Goal: Task Accomplishment & Management: Manage account settings

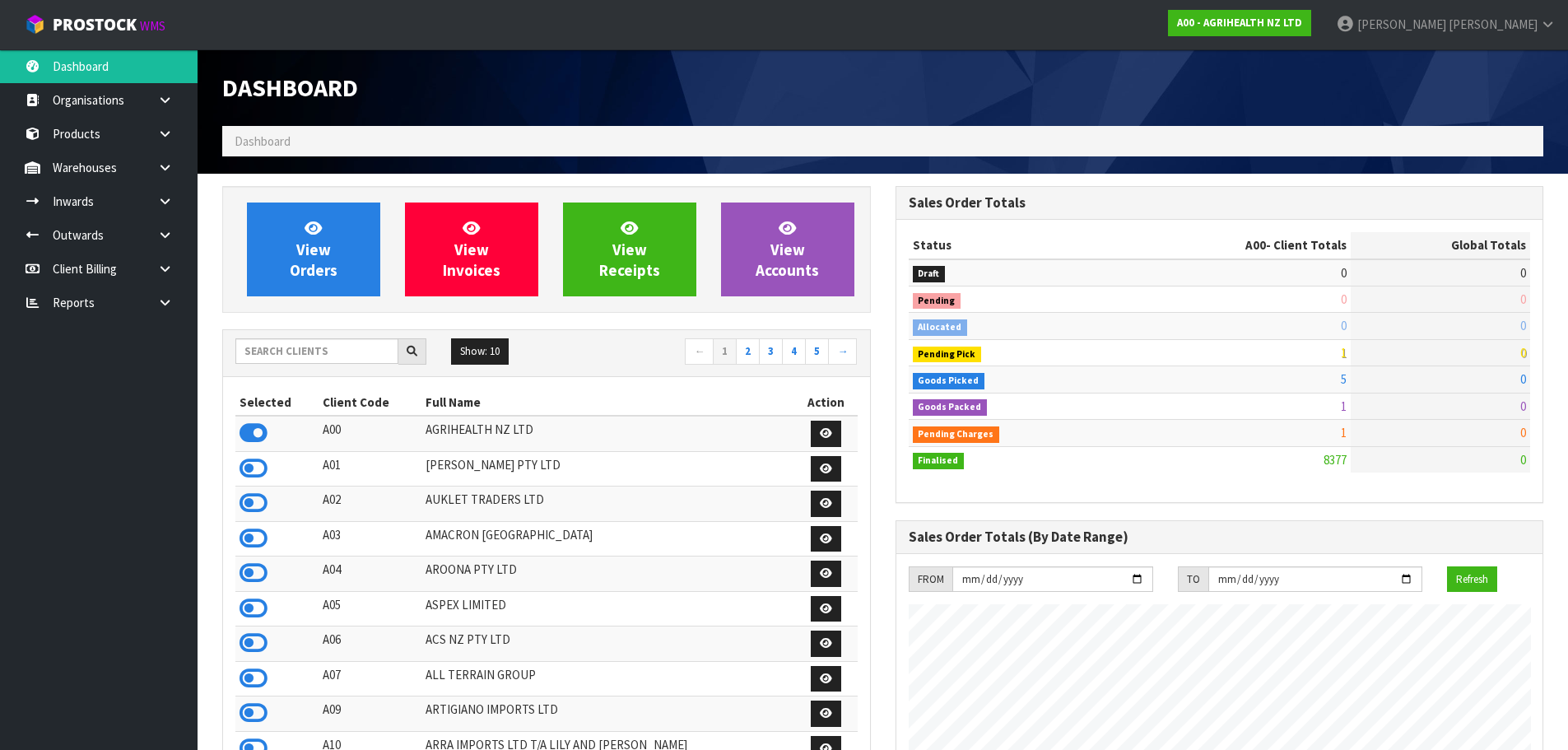
scroll to position [1247, 672]
click at [289, 345] on input "text" at bounding box center [317, 350] width 163 height 25
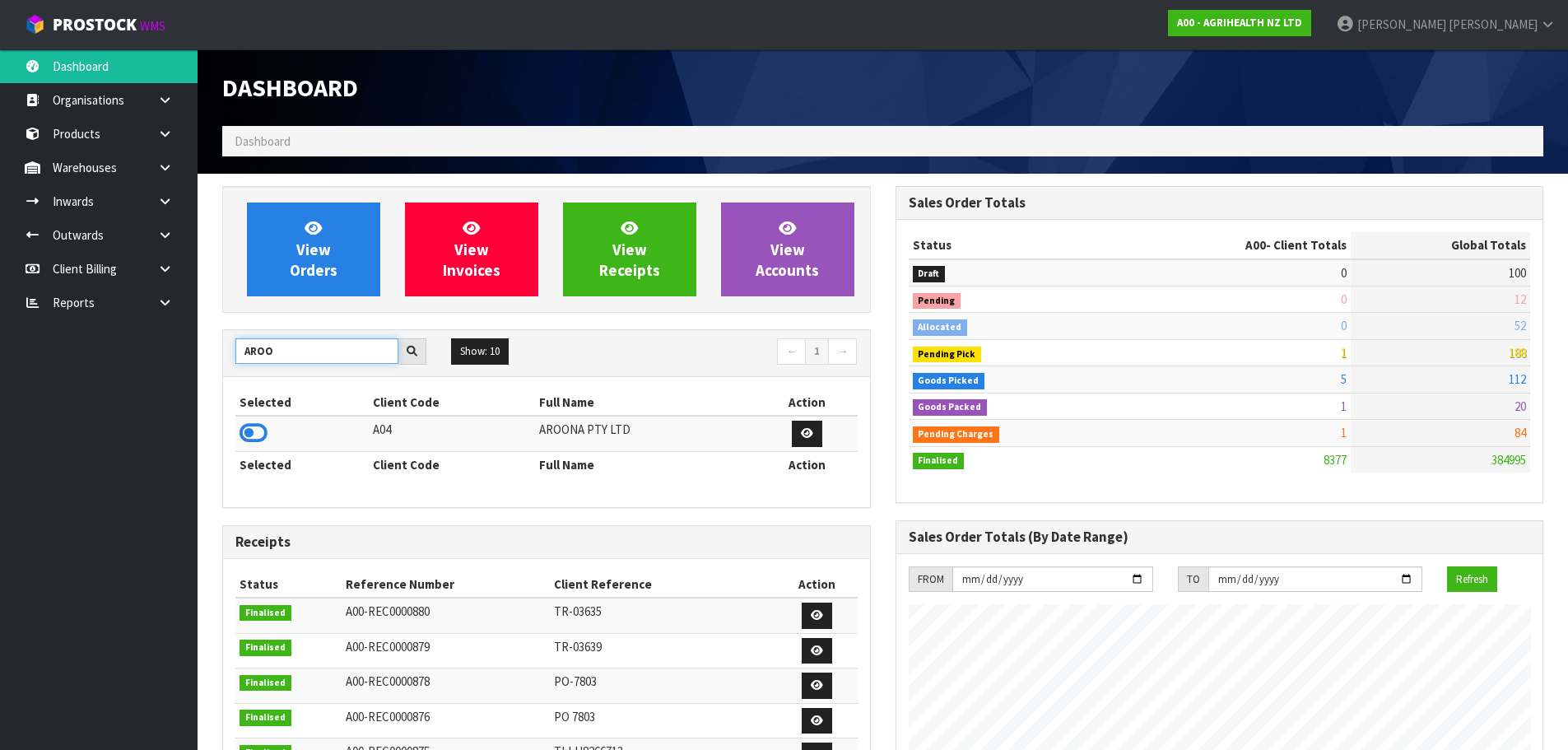
type input "AROO"
click at [252, 439] on icon at bounding box center [253, 433] width 28 height 25
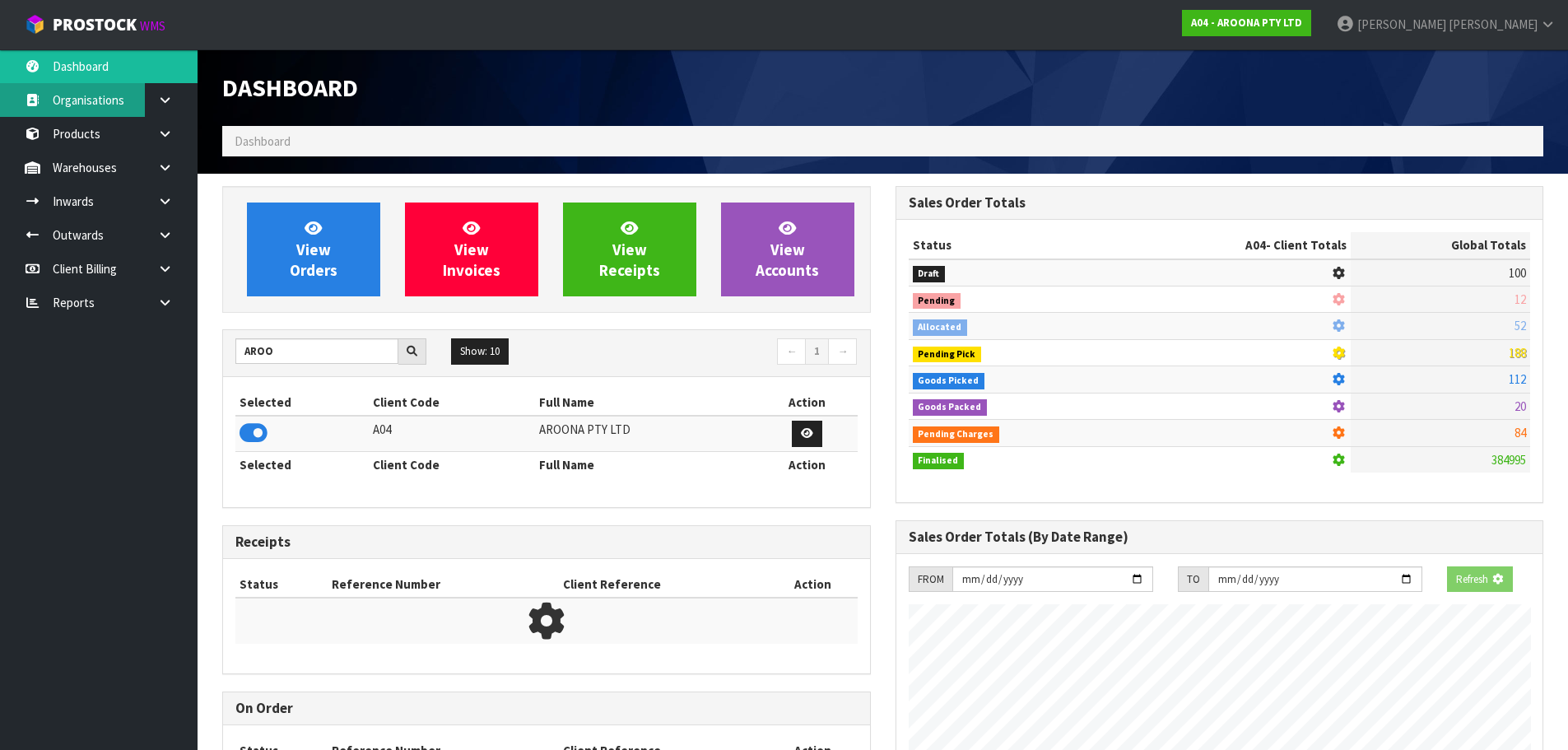
scroll to position [1060, 672]
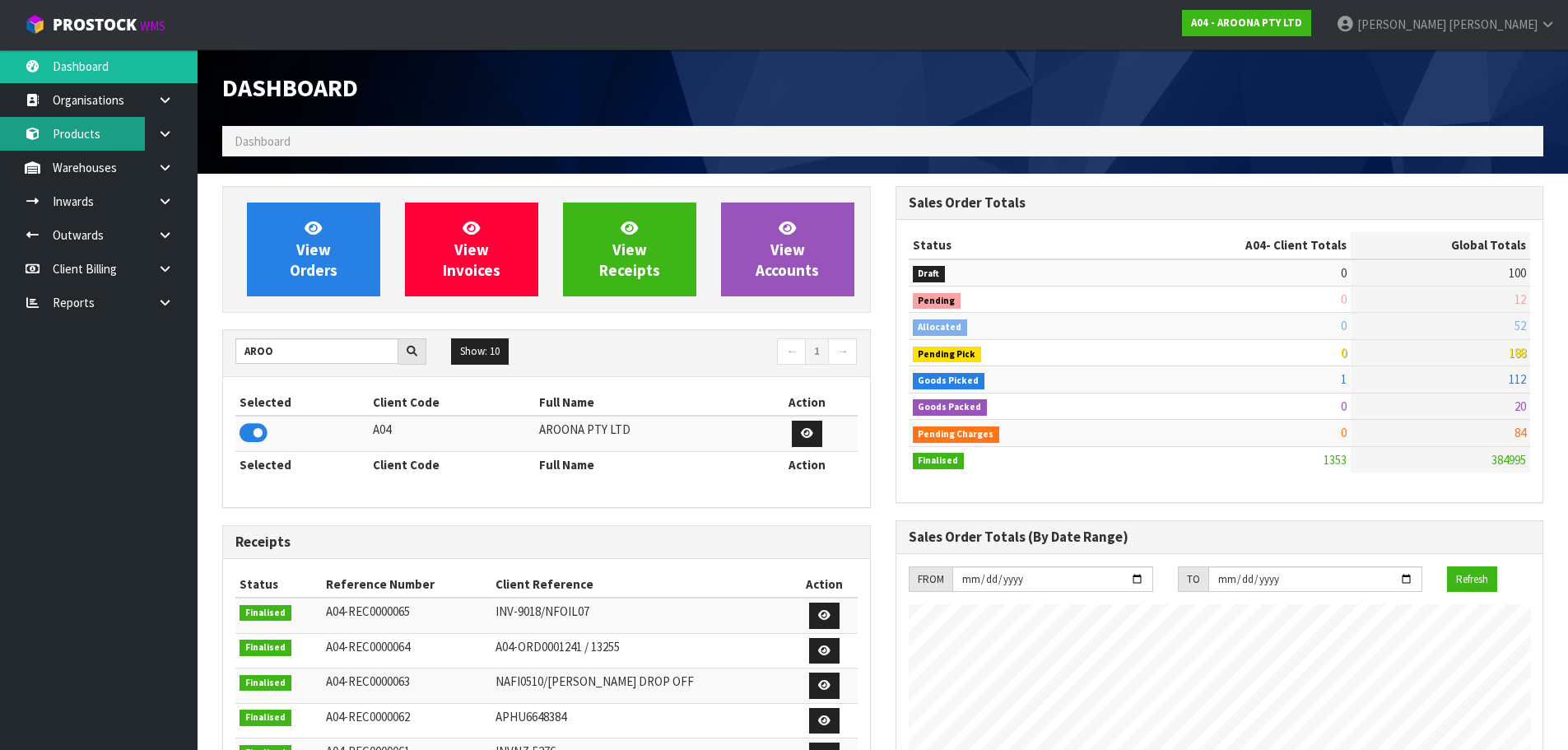
click at [84, 132] on link "Products" at bounding box center [98, 133] width 197 height 34
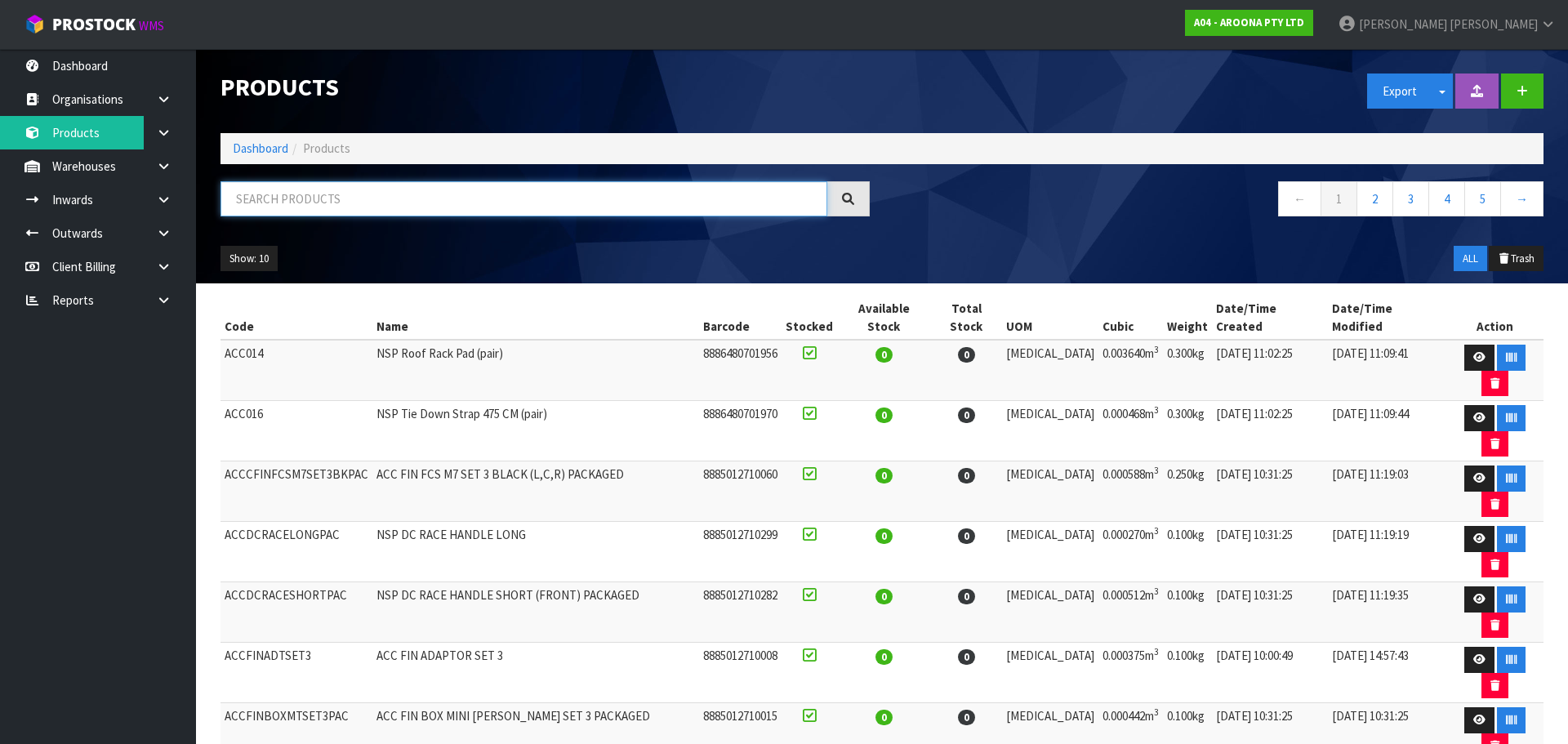
click at [324, 196] on input "text" at bounding box center [524, 198] width 607 height 35
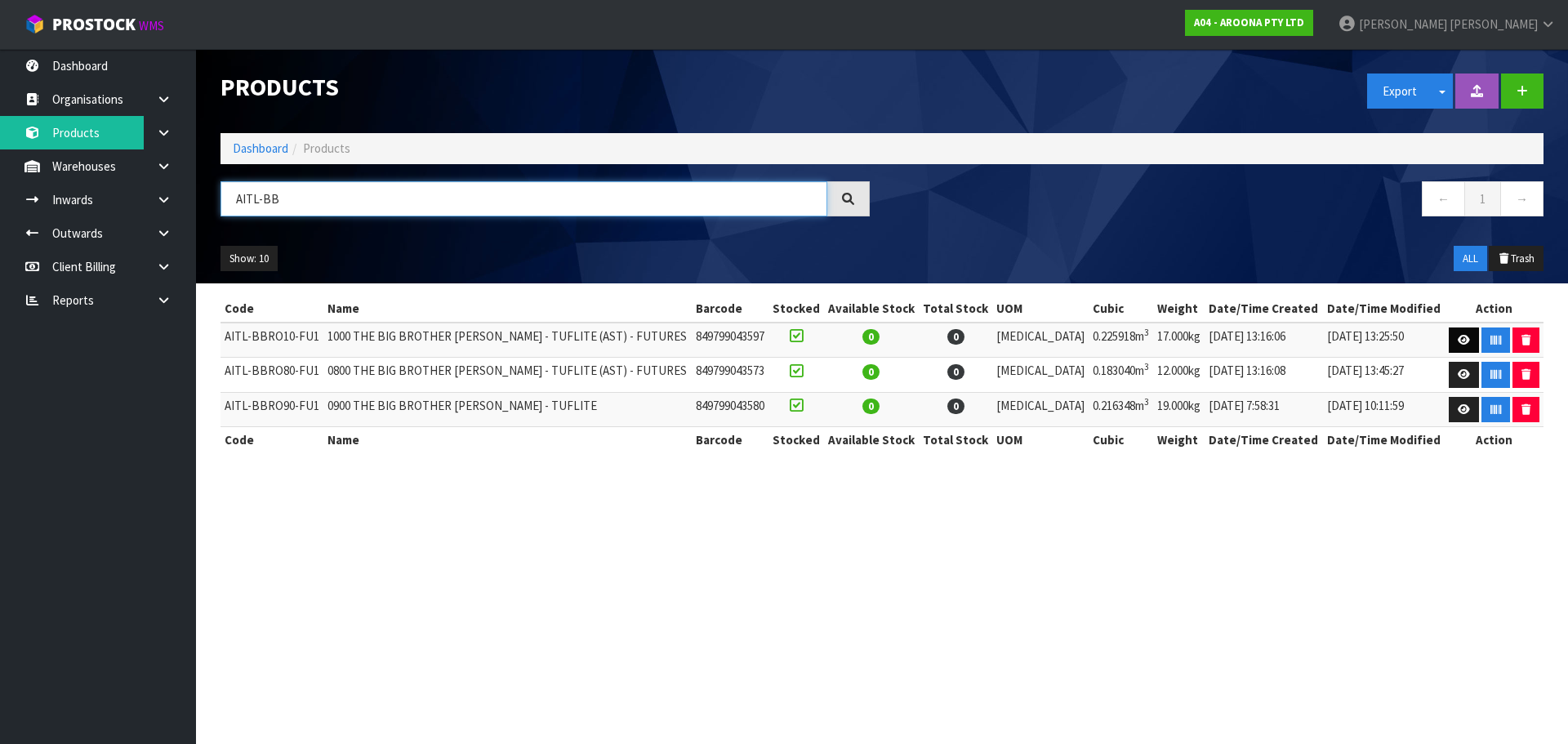
type input "AITL-BB"
click at [1465, 342] on link at bounding box center [1464, 341] width 30 height 26
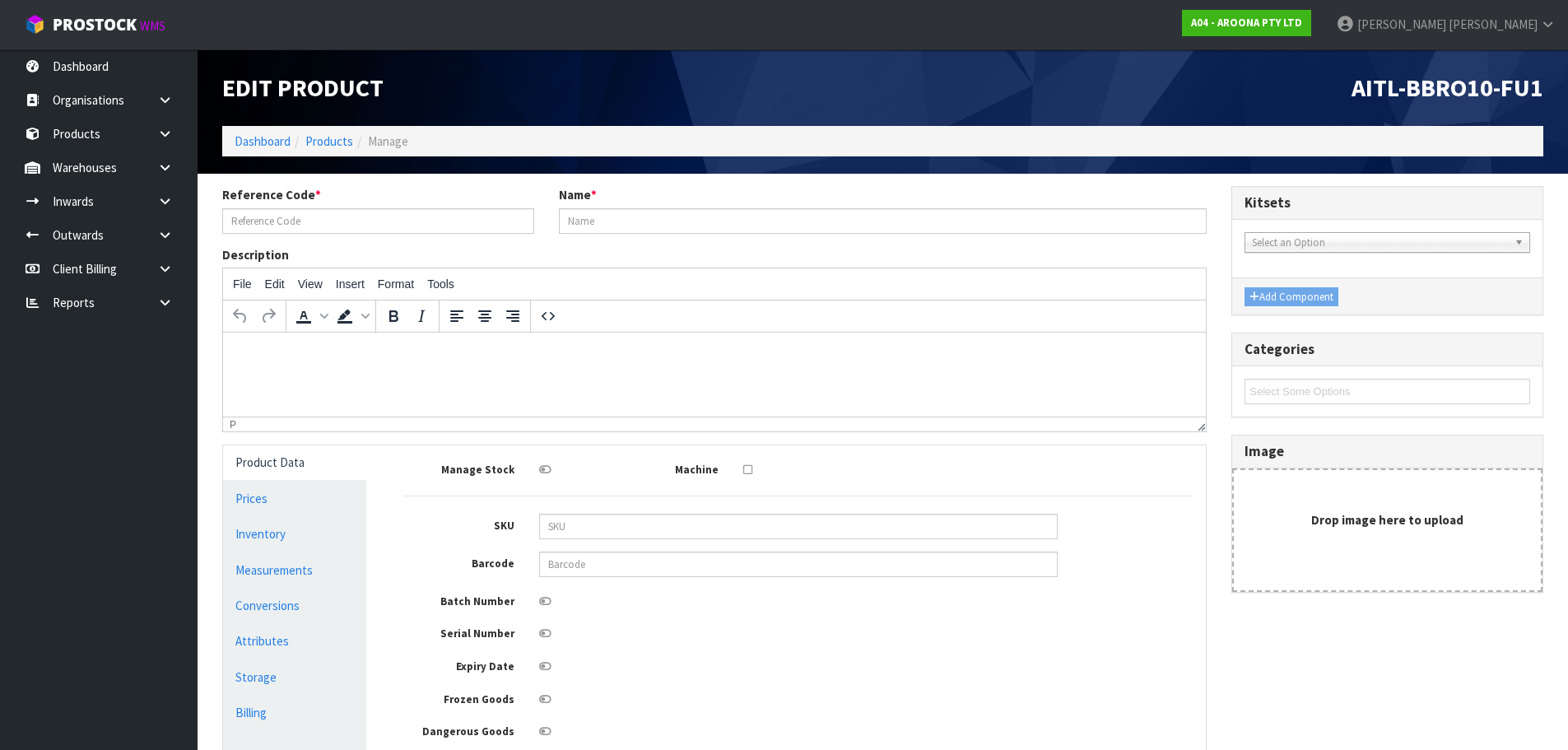
type input "AITL-BBRO10-FU1"
type input "1000 THE BIG BROTHER [PERSON_NAME] - TUFLITE (AST) - FUTURES"
type input "849799043597"
click at [305, 138] on link "Products" at bounding box center [329, 141] width 47 height 16
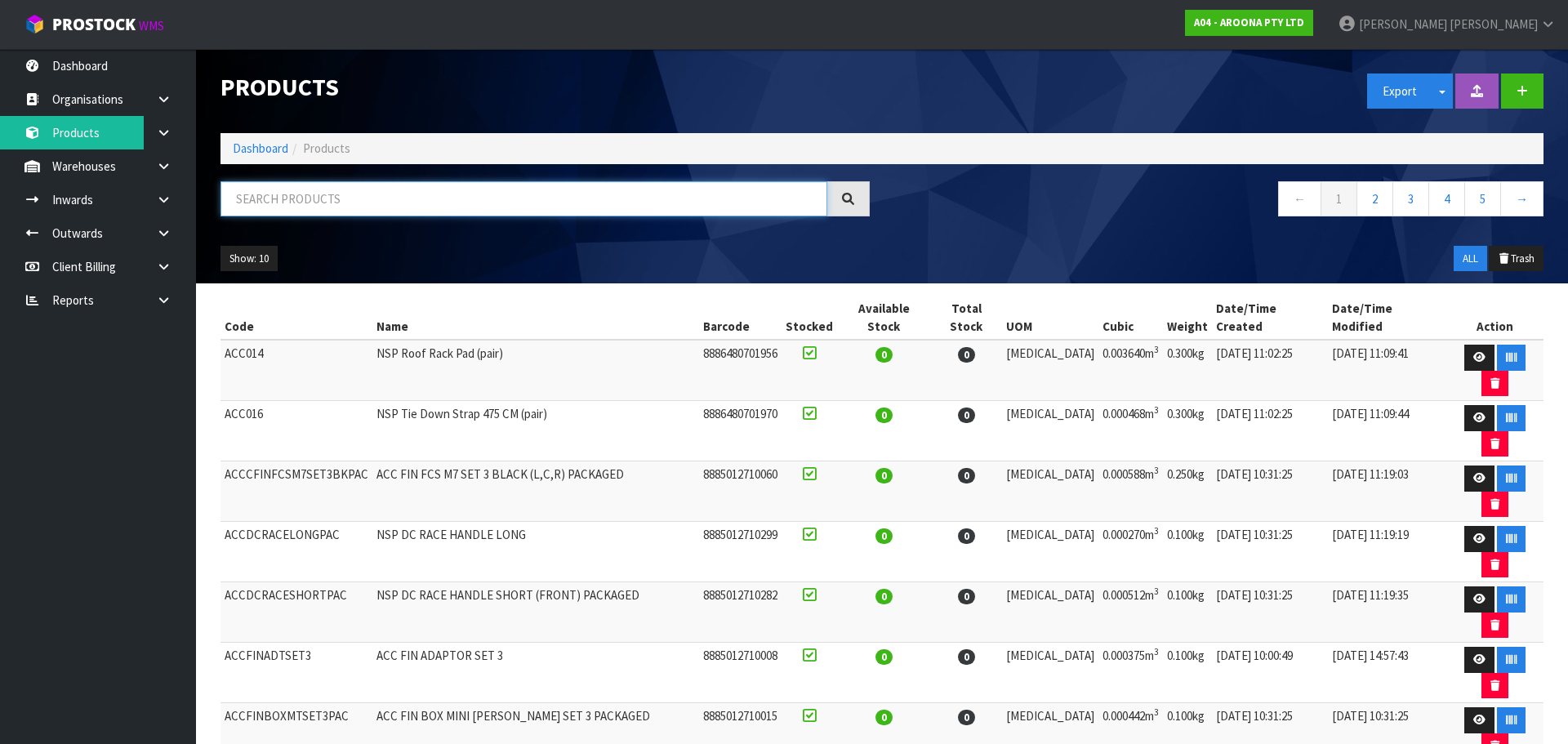
click at [289, 205] on input "text" at bounding box center [524, 198] width 607 height 35
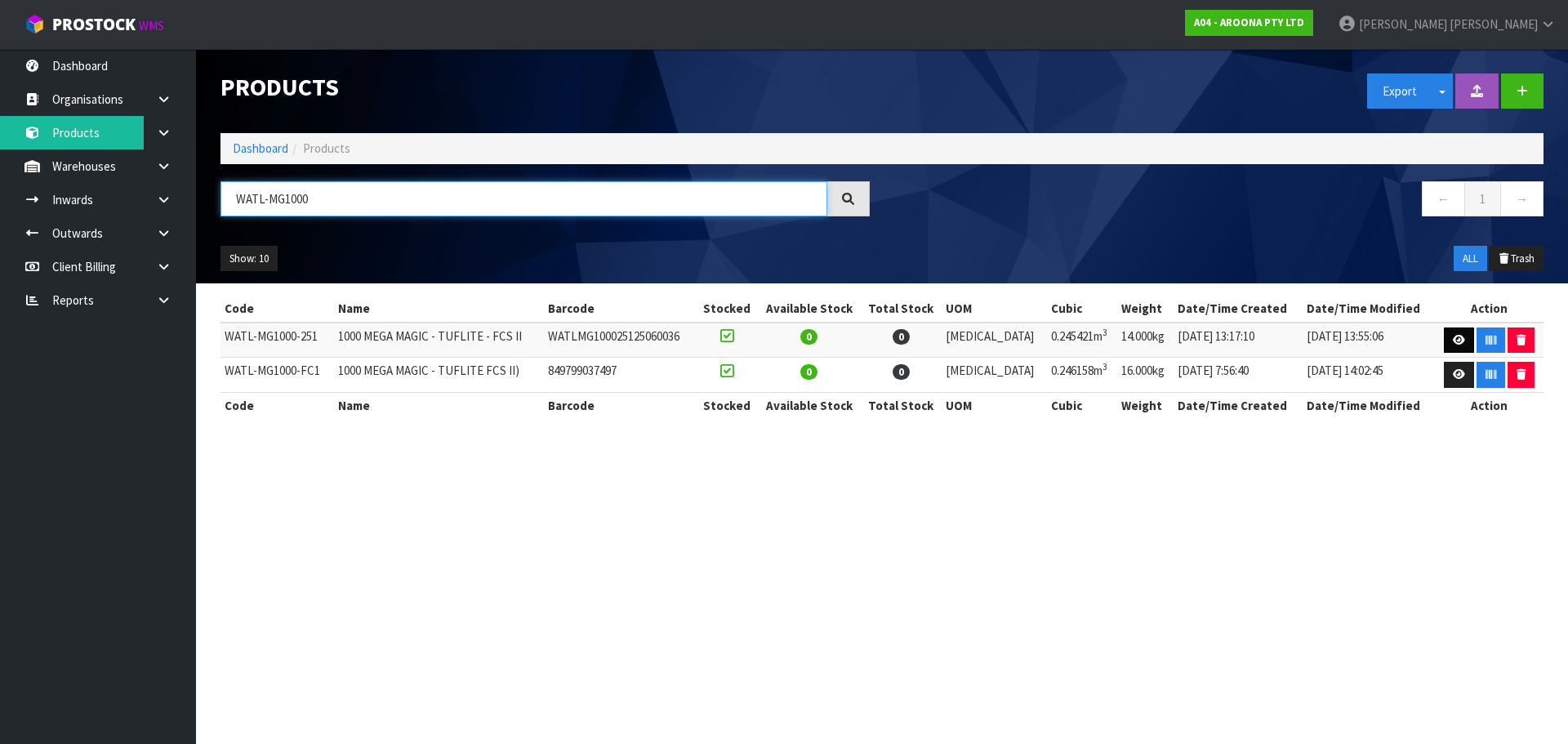
type input "WATL-MG1000"
click at [1446, 340] on link at bounding box center [1458, 341] width 30 height 26
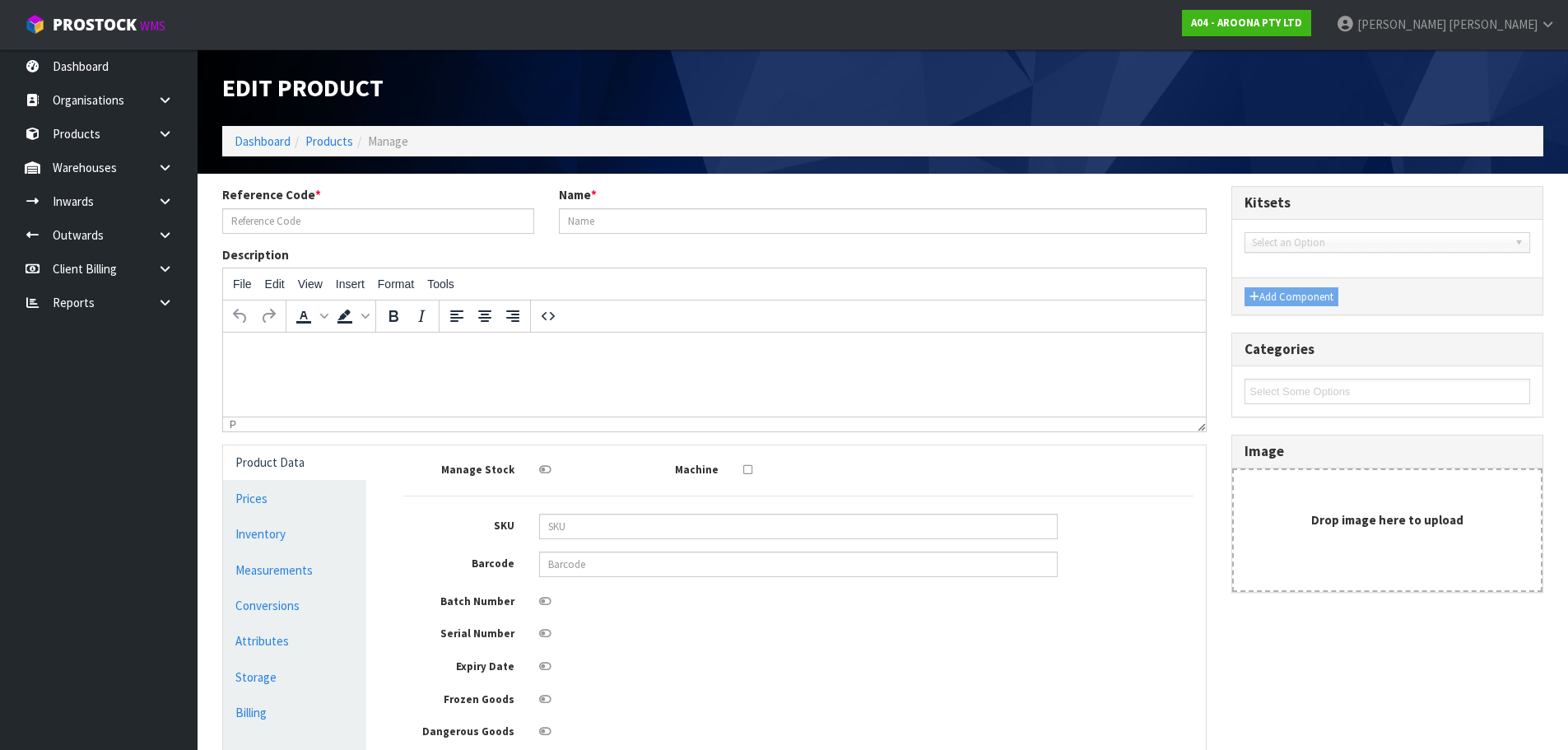
type input "WATL-MG1000-251"
type input "1000 MEGA MAGIC - TUFLITE - FCS II"
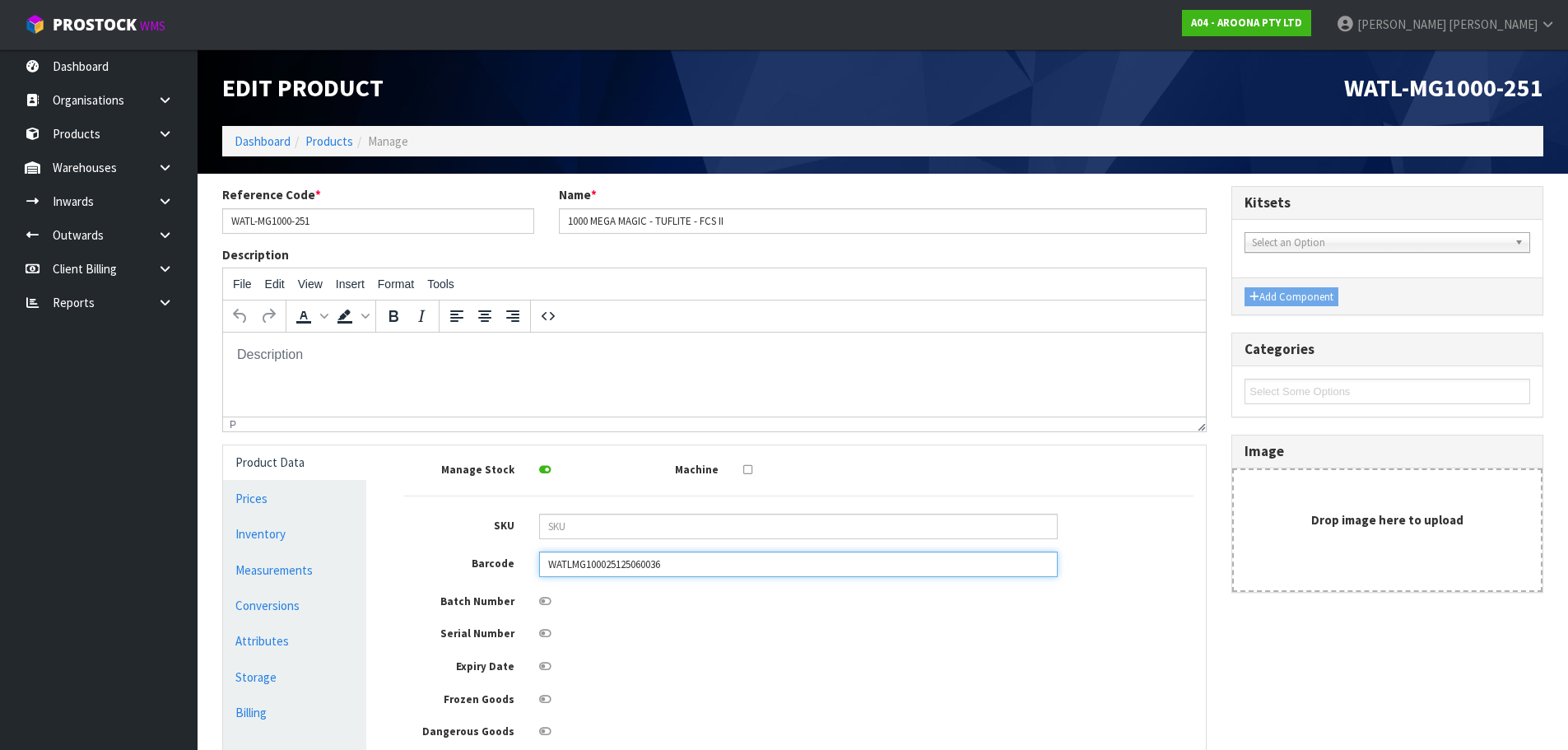
drag, startPoint x: 700, startPoint y: 561, endPoint x: 620, endPoint y: 574, distance: 81.0
click at [620, 574] on input "WATLMG100025125060036" at bounding box center [798, 563] width 519 height 25
click at [608, 560] on input "WATLMG100025" at bounding box center [798, 563] width 519 height 25
click at [621, 565] on input "WATLMG100025" at bounding box center [798, 563] width 519 height 25
click at [571, 562] on input "WATLMG1000251" at bounding box center [798, 563] width 519 height 25
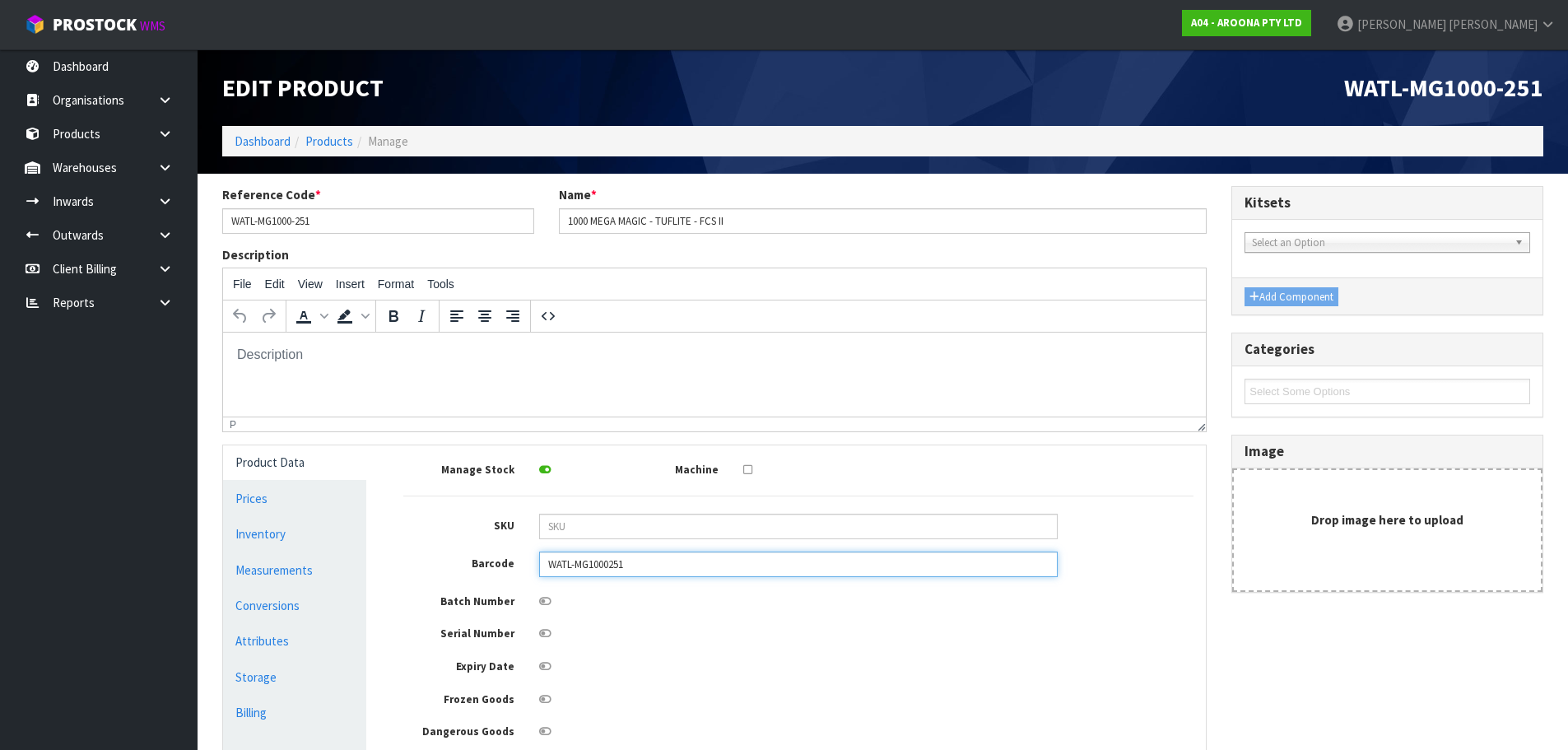
click at [612, 558] on input "WATL-MG1000251" at bounding box center [798, 563] width 519 height 25
drag, startPoint x: 656, startPoint y: 560, endPoint x: 498, endPoint y: 608, distance: 165.1
click at [498, 608] on div "Manage Stock Machine SKU Barcode WATL-MG1000-251 Batch Number Serial Number Exp…" at bounding box center [798, 614] width 791 height 315
type input "WATL-MG1000-251"
